Goal: Find contact information: Find contact information

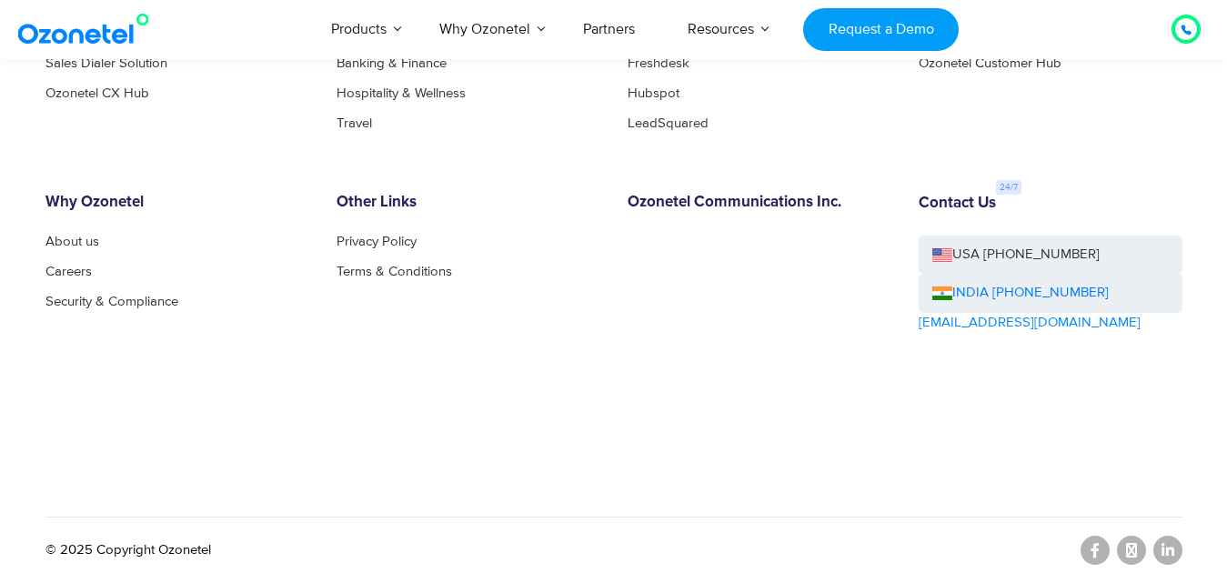
scroll to position [10096, 0]
drag, startPoint x: 1053, startPoint y: 322, endPoint x: 961, endPoint y: 322, distance: 91.9
click at [961, 322] on div "Contact Us USA [PHONE_NUMBER] INDIA [PHONE_NUMBER] [EMAIL_ADDRESS][DOMAIN_NAME]" at bounding box center [1050, 315] width 291 height 242
copy link "[DOMAIN_NAME]"
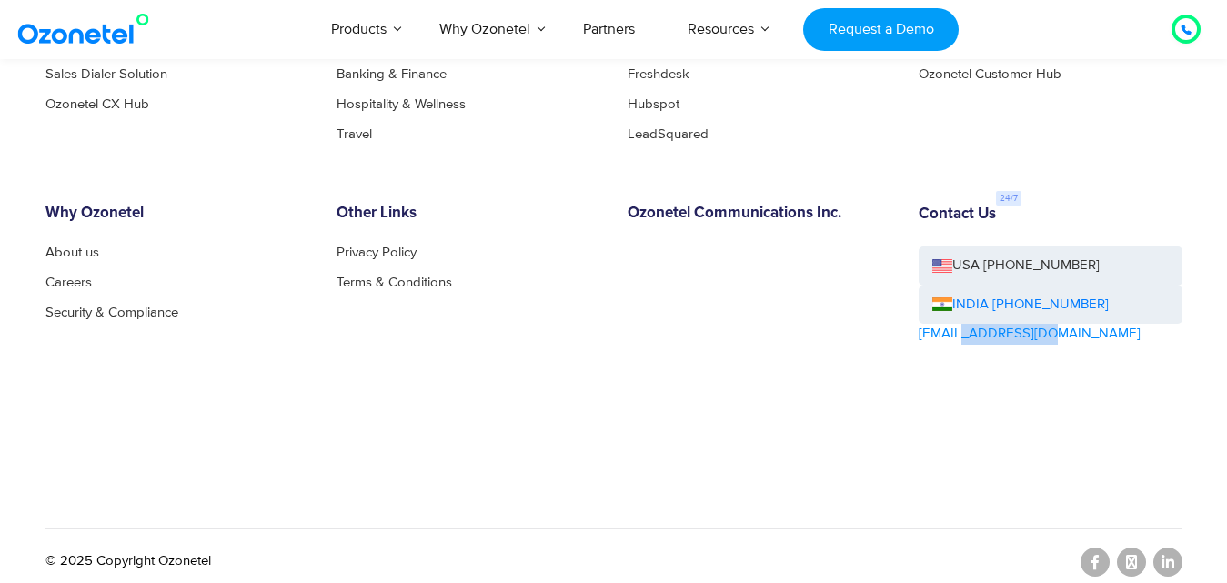
scroll to position [10109, 0]
